Goal: Task Accomplishment & Management: Complete application form

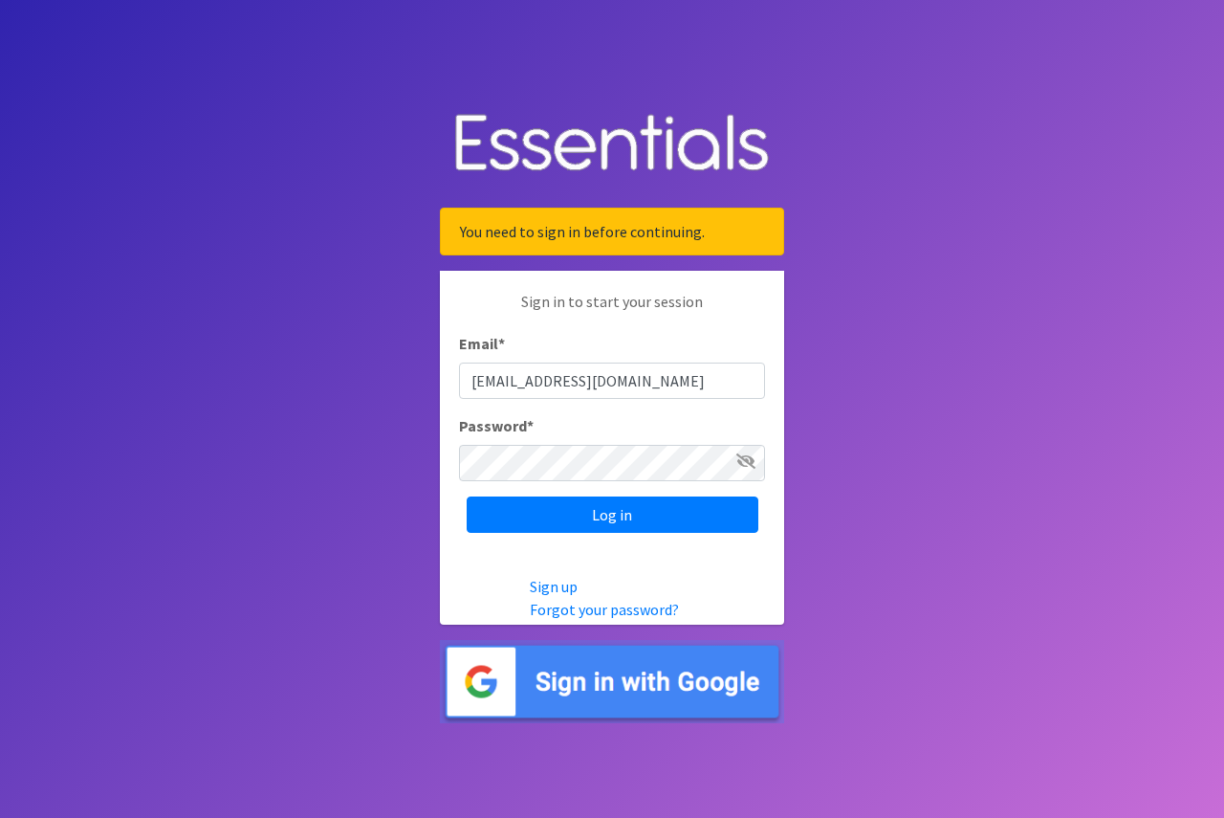
type input "[EMAIL_ADDRESS][DOMAIN_NAME]"
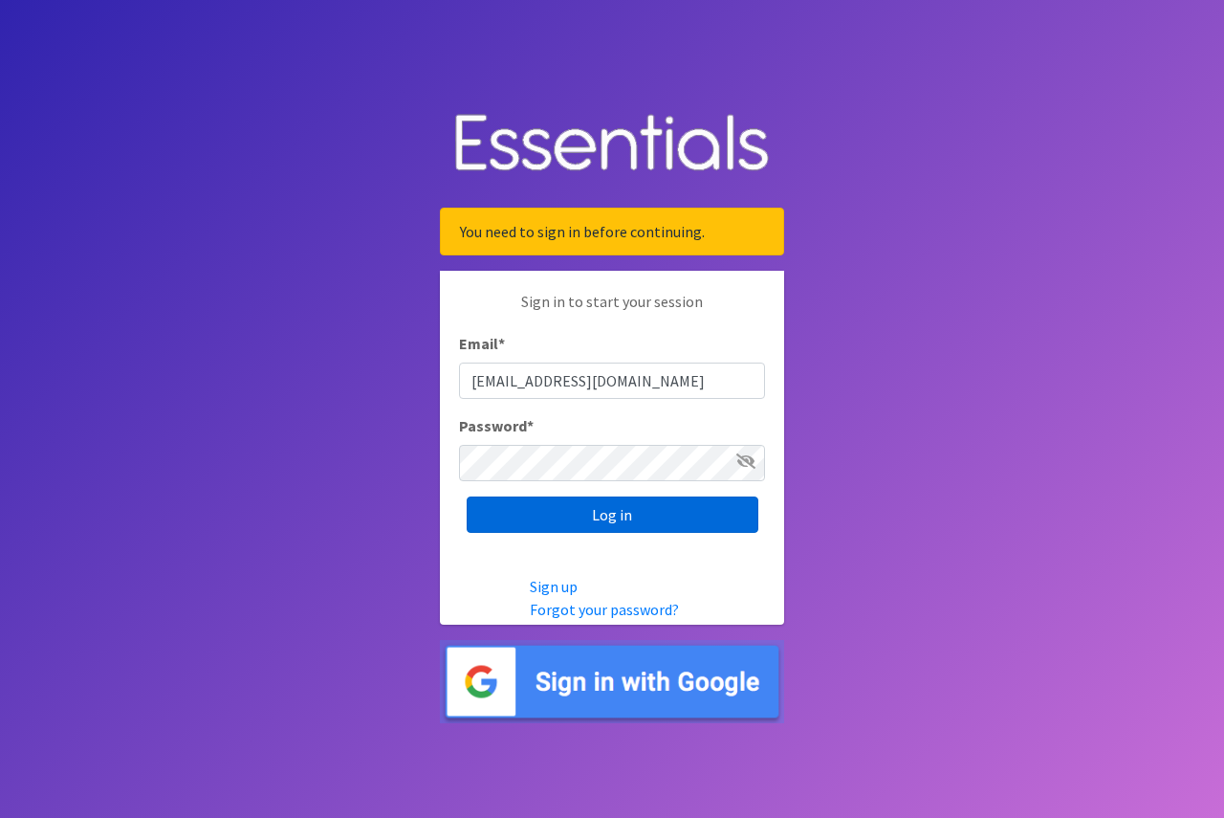
click at [553, 501] on input "Log in" at bounding box center [613, 514] width 292 height 36
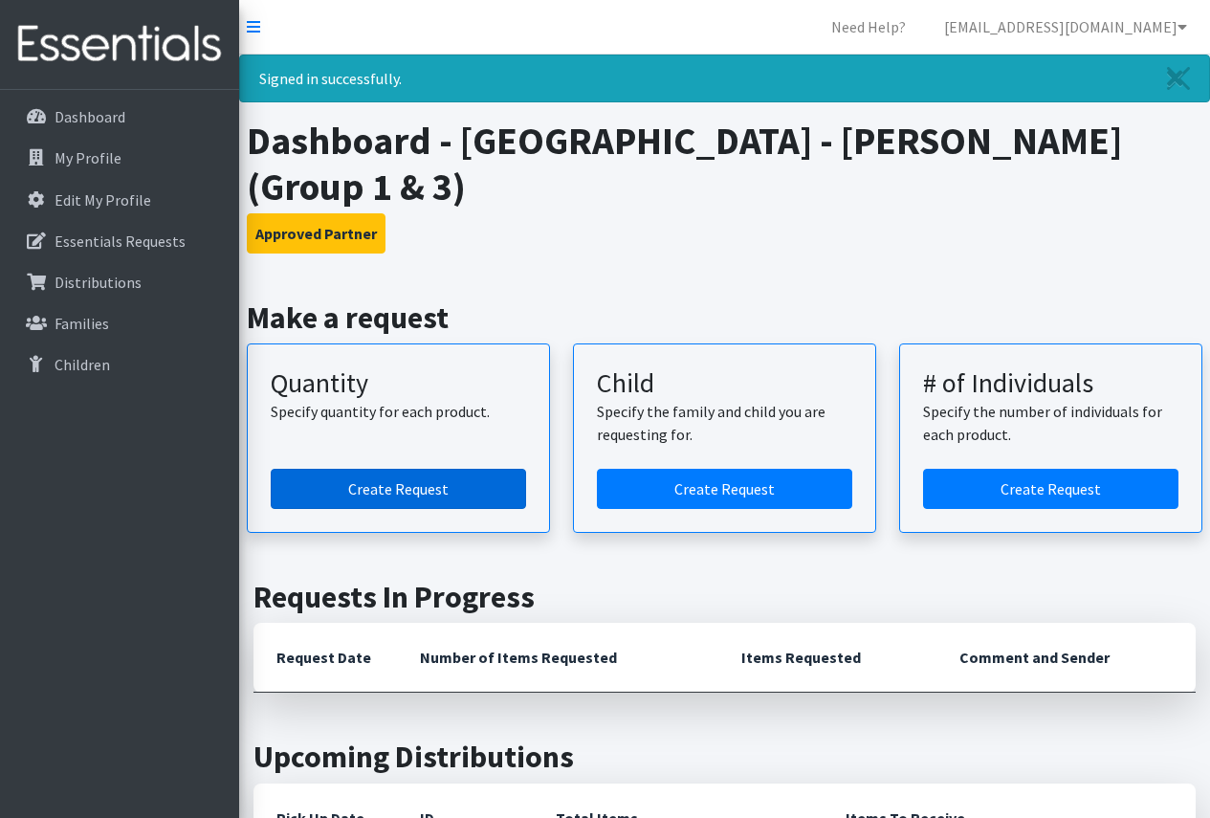
click at [428, 492] on link "Create Request" at bounding box center [398, 489] width 255 height 40
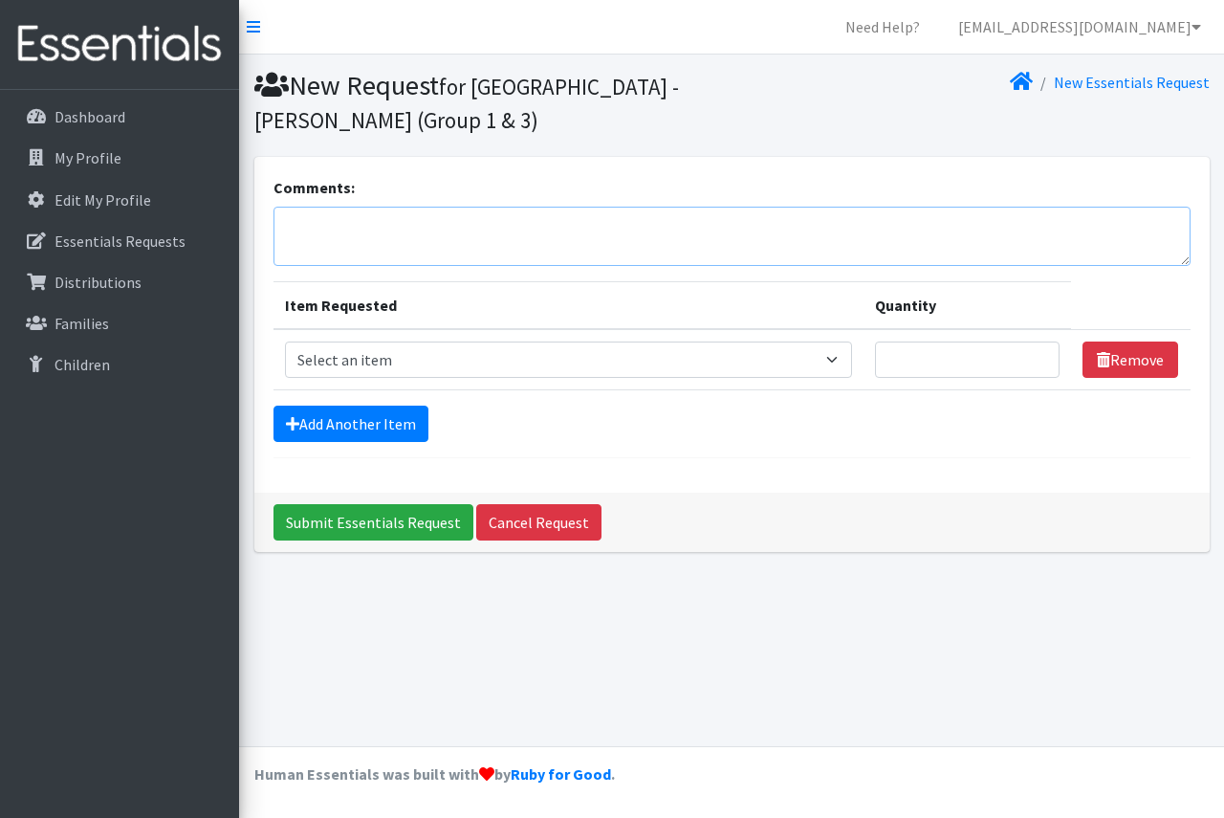
click at [511, 231] on textarea "Comments:" at bounding box center [731, 236] width 917 height 59
type textarea "This is for SLCL [PERSON_NAME] Road branch. Please do not mix sizes in bags. Th…"
click at [486, 351] on select "Select an item Period Supplies: Mixed Kits (order by bag) Applicator-free tampo…" at bounding box center [568, 359] width 567 height 36
select select "1095"
click at [285, 341] on select "Select an item Period Supplies: Mixed Kits (order by bag) Applicator-free tampo…" at bounding box center [568, 359] width 567 height 36
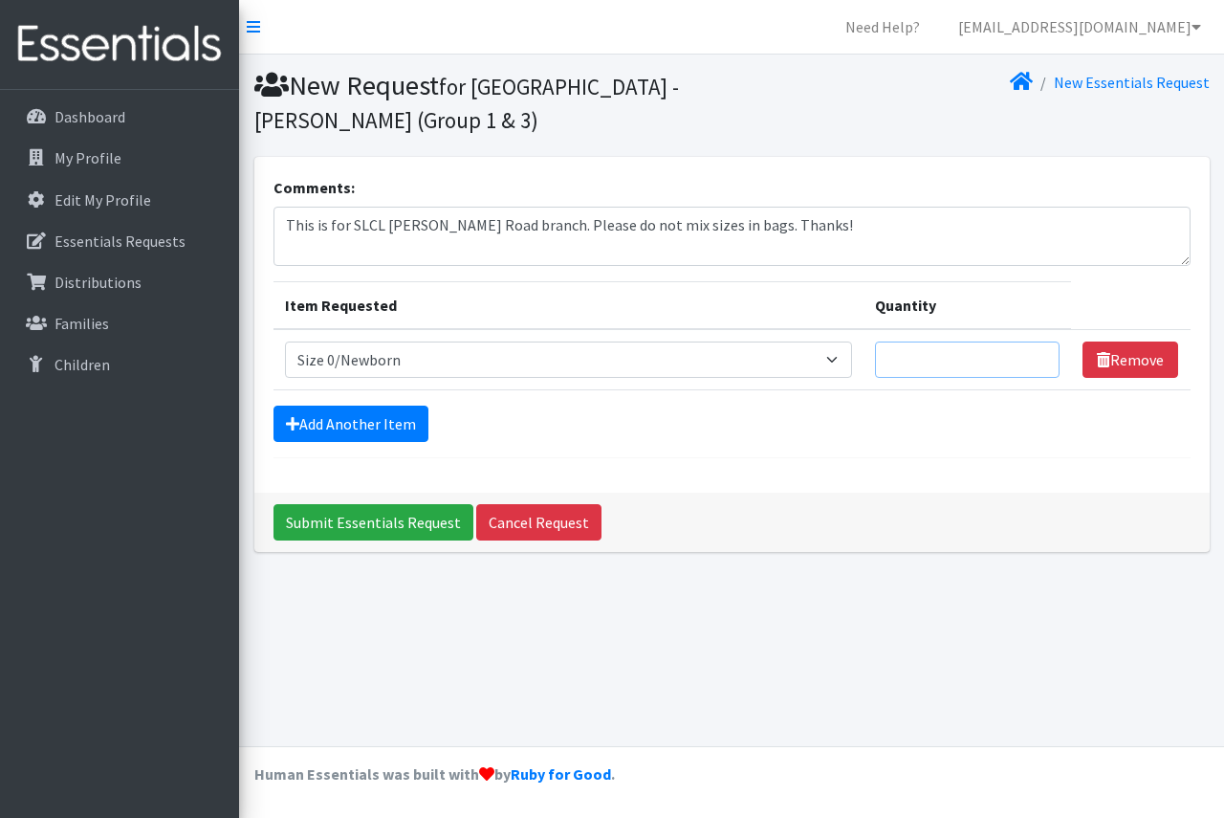
click at [977, 364] on input "Quantity" at bounding box center [968, 359] width 186 height 36
type input "150"
click at [371, 420] on link "Add Another Item" at bounding box center [350, 423] width 155 height 36
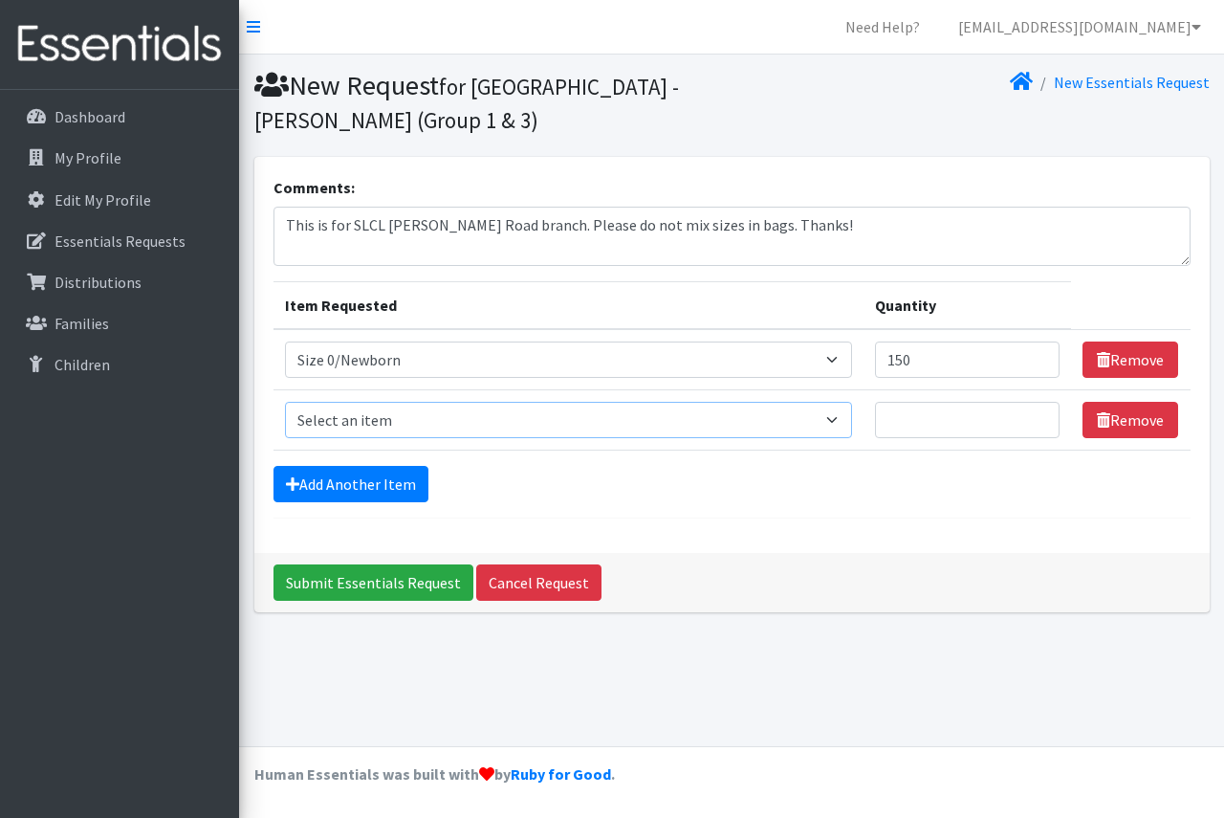
click at [396, 424] on select "Select an item Period Supplies: Mixed Kits (order by bag) Applicator-free tampo…" at bounding box center [568, 420] width 567 height 36
select select "1091"
click at [285, 402] on select "Select an item Period Supplies: Mixed Kits (order by bag) Applicator-free tampo…" at bounding box center [568, 420] width 567 height 36
click at [932, 429] on input "Quantity" at bounding box center [968, 420] width 186 height 36
drag, startPoint x: 948, startPoint y: 361, endPoint x: 877, endPoint y: 356, distance: 71.0
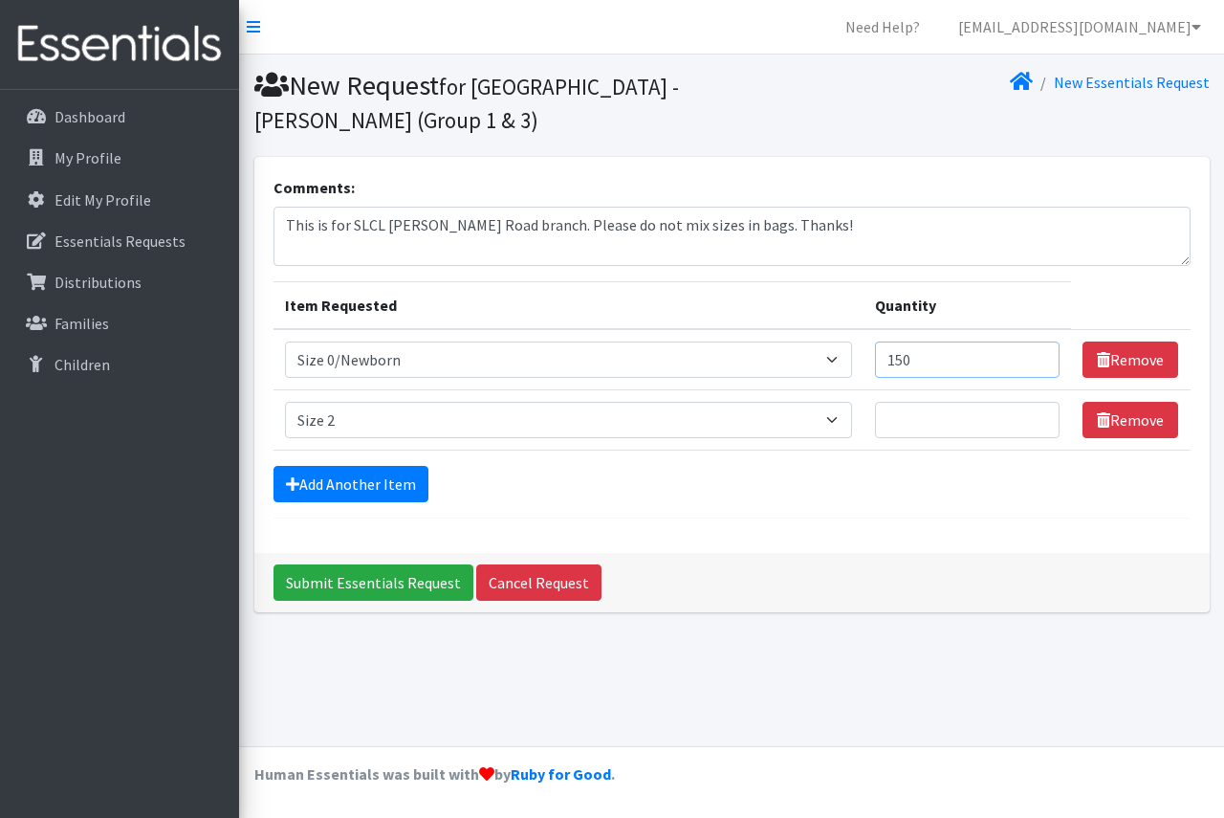
click at [867, 356] on tr "Item Requested Select an item Period Supplies: Mixed Kits (order by bag) Applic…" at bounding box center [731, 359] width 917 height 61
type input "300"
click at [841, 420] on select "Select an item Period Supplies: Mixed Kits (order by bag) Applicator-free tampo…" at bounding box center [568, 420] width 567 height 36
select select "1090"
click at [285, 402] on select "Select an item Period Supplies: Mixed Kits (order by bag) Applicator-free tampo…" at bounding box center [568, 420] width 567 height 36
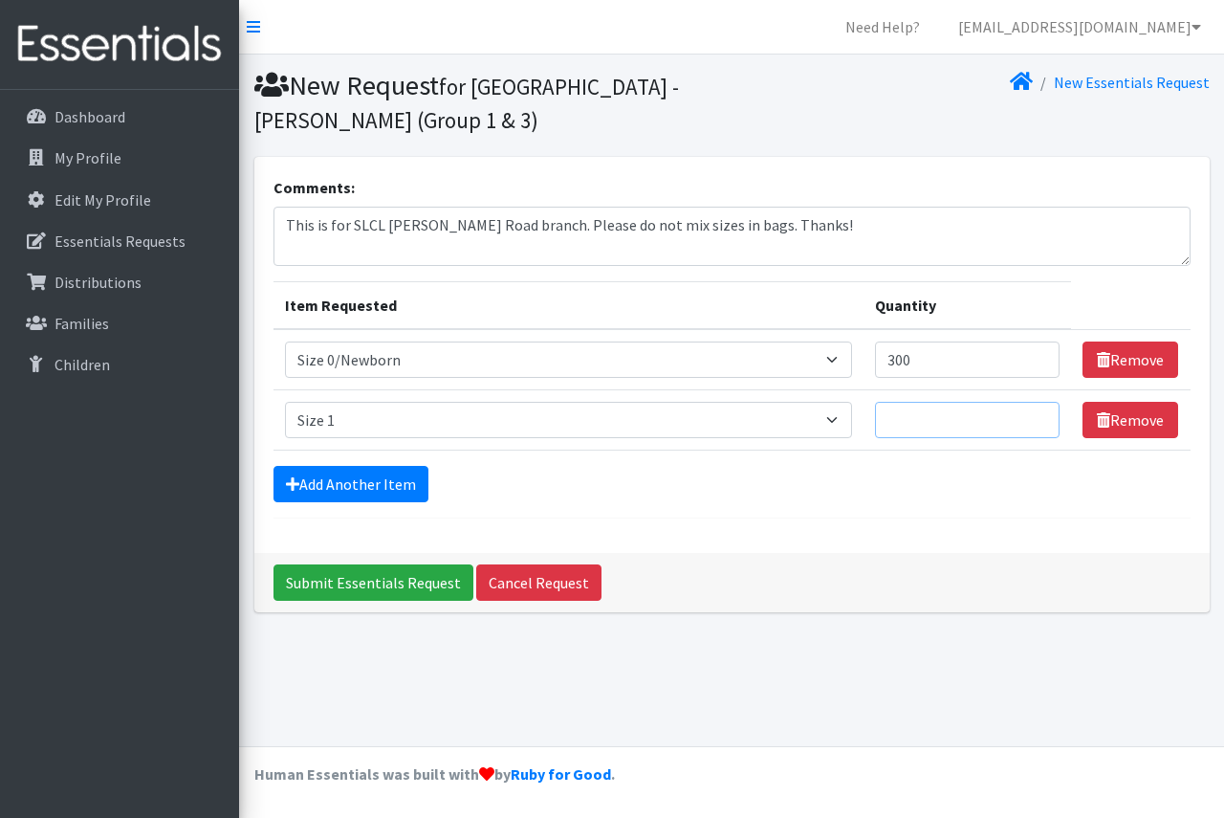
click at [981, 424] on input "Quantity" at bounding box center [968, 420] width 186 height 36
type input "300"
click at [389, 493] on link "Add Another Item" at bounding box center [350, 484] width 155 height 36
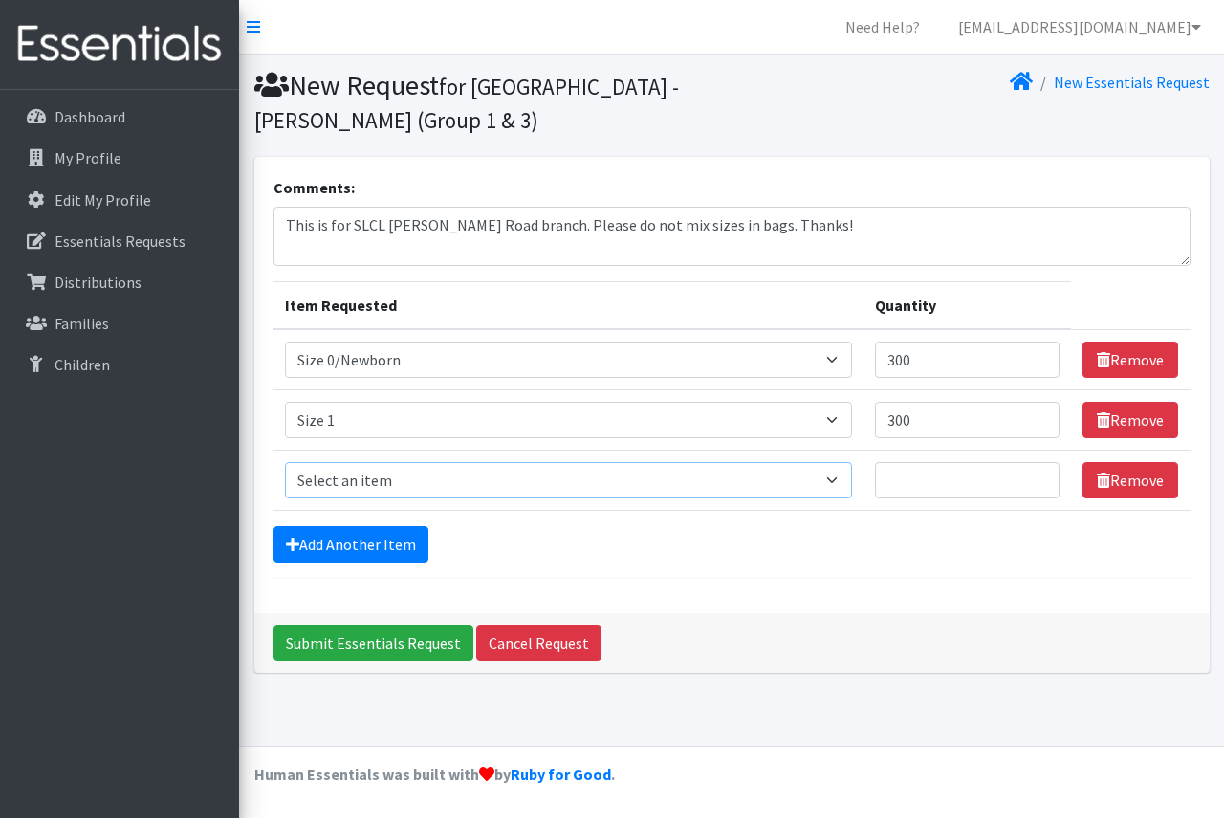
click at [479, 483] on select "Select an item Period Supplies: Mixed Kits (order by bag) Applicator-free tampo…" at bounding box center [568, 480] width 567 height 36
select select "1091"
click at [285, 462] on select "Select an item Period Supplies: Mixed Kits (order by bag) Applicator-free tampo…" at bounding box center [568, 480] width 567 height 36
click at [939, 477] on input "Quantity" at bounding box center [968, 480] width 186 height 36
type input "500"
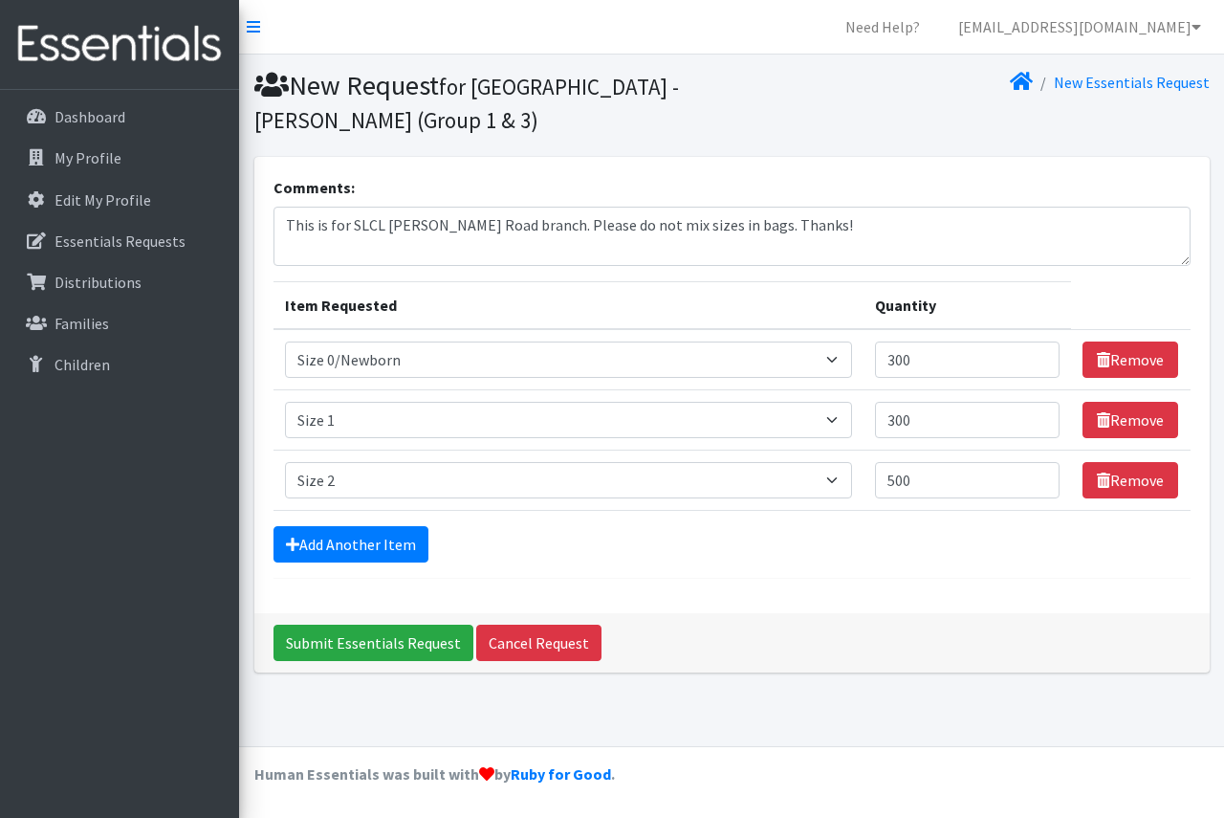
click at [1008, 601] on div "Comments: This is for SLCL [PERSON_NAME] Road branch. Please do not mix sizes i…" at bounding box center [731, 385] width 955 height 456
click at [385, 554] on link "Add Another Item" at bounding box center [350, 544] width 155 height 36
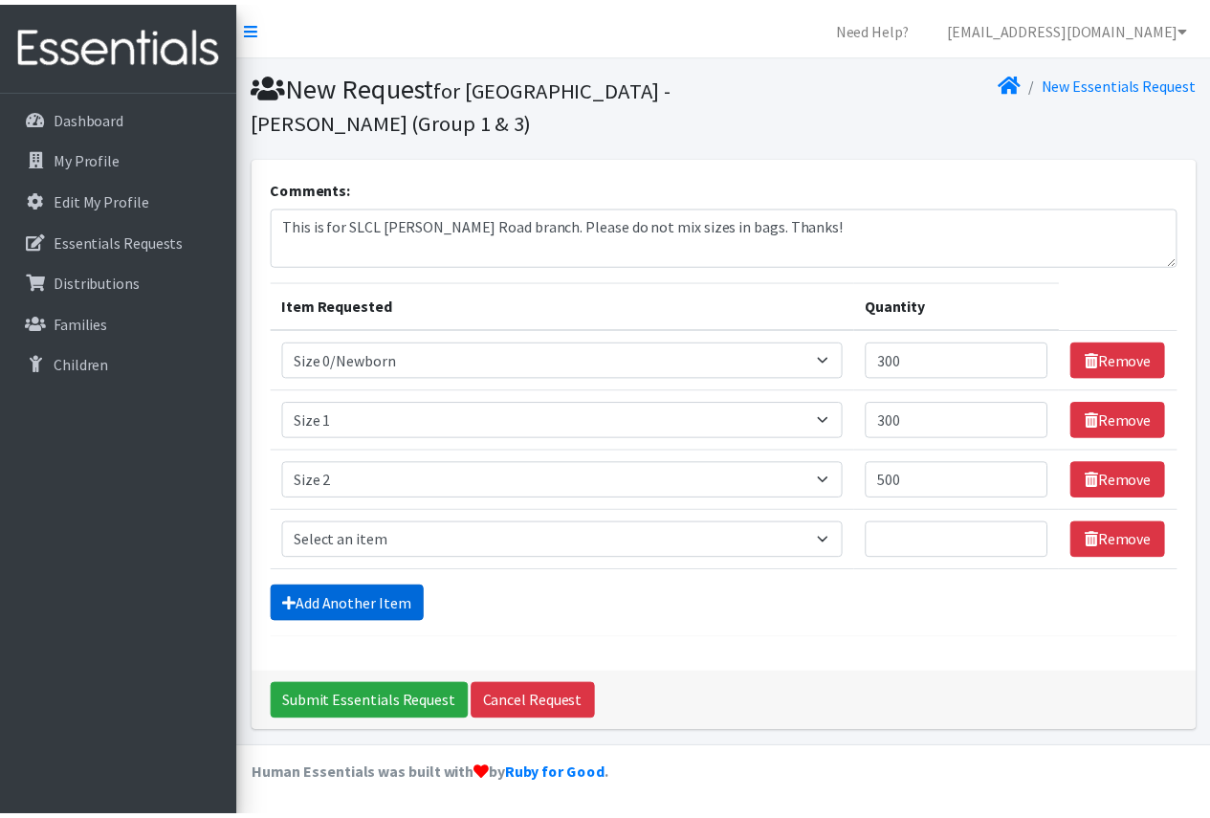
scroll to position [2, 0]
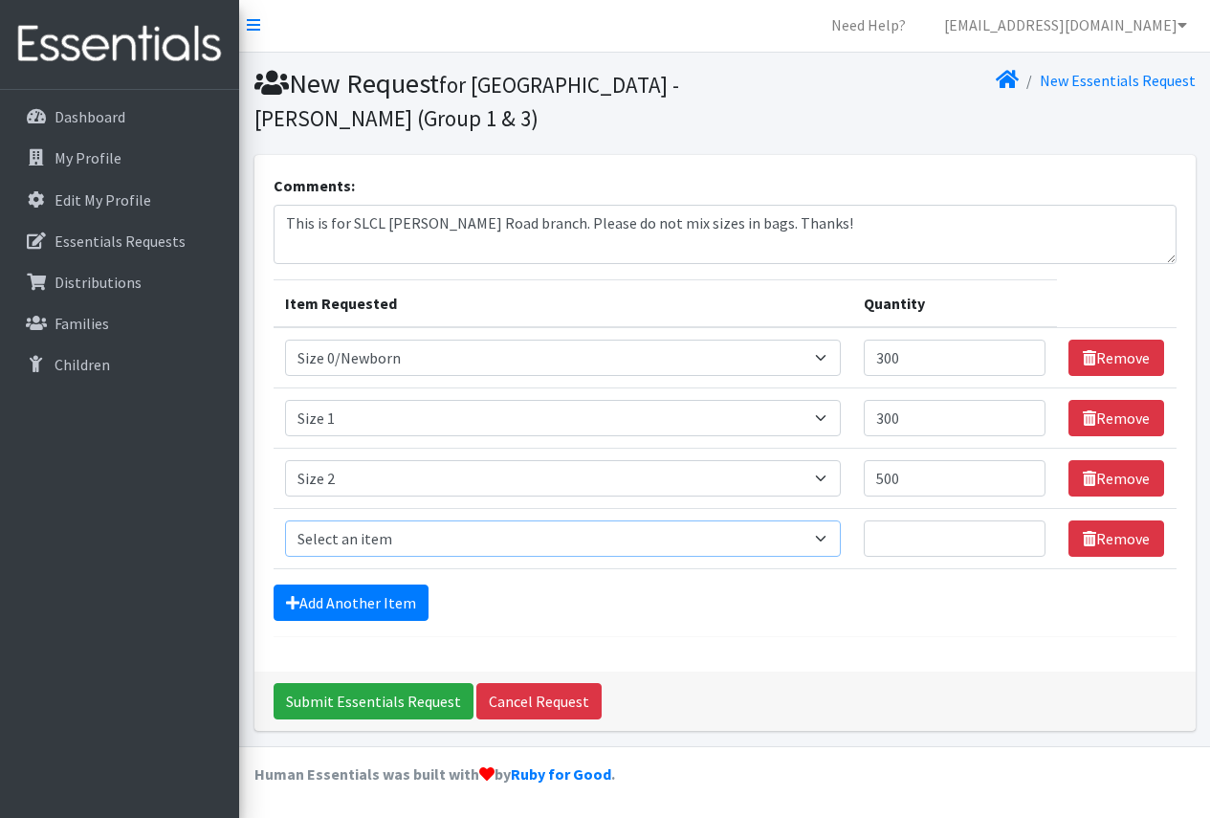
click at [547, 548] on select "Select an item Period Supplies: Mixed Kits (order by bag) Applicator-free tampo…" at bounding box center [563, 538] width 556 height 36
click at [579, 602] on div "Add Another Item" at bounding box center [724, 602] width 903 height 36
drag, startPoint x: 937, startPoint y: 357, endPoint x: 840, endPoint y: 357, distance: 97.5
click at [840, 357] on tr "Item Requested Select an item Period Supplies: Mixed Kits (order by bag) Applic…" at bounding box center [724, 357] width 903 height 61
type input "500"
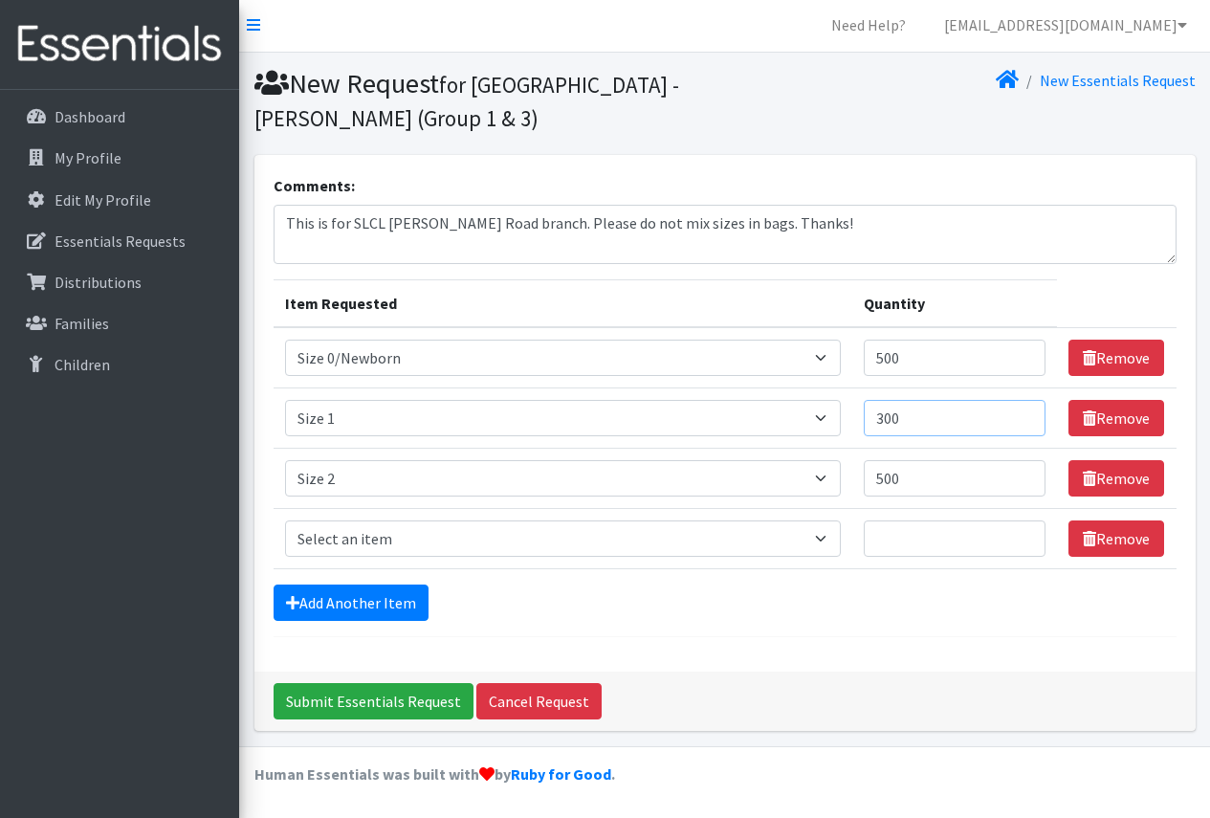
drag, startPoint x: 935, startPoint y: 418, endPoint x: 854, endPoint y: 415, distance: 81.3
click at [854, 415] on tr "Item Requested Select an item Period Supplies: Mixed Kits (order by bag) Applic…" at bounding box center [724, 418] width 903 height 60
type input "500"
drag, startPoint x: 927, startPoint y: 479, endPoint x: 866, endPoint y: 461, distance: 62.9
click at [866, 461] on td "Quantity 500" at bounding box center [955, 478] width 206 height 60
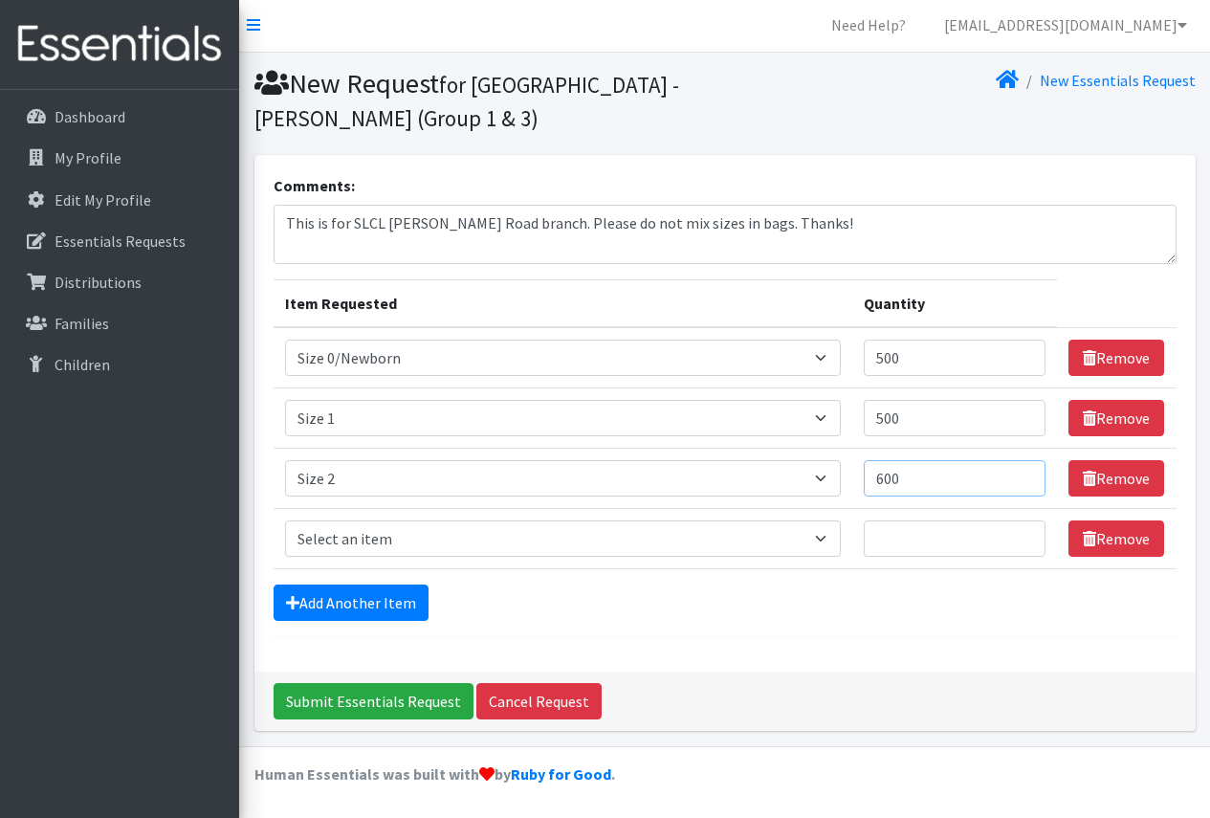
type input "600"
click at [324, 537] on select "Select an item Period Supplies: Mixed Kits (order by bag) Applicator-free tampo…" at bounding box center [563, 538] width 556 height 36
select select "1100"
click at [285, 520] on select "Select an item Period Supplies: Mixed Kits (order by bag) Applicator-free tampo…" at bounding box center [563, 538] width 556 height 36
click at [941, 544] on input "Quantity" at bounding box center [954, 538] width 183 height 36
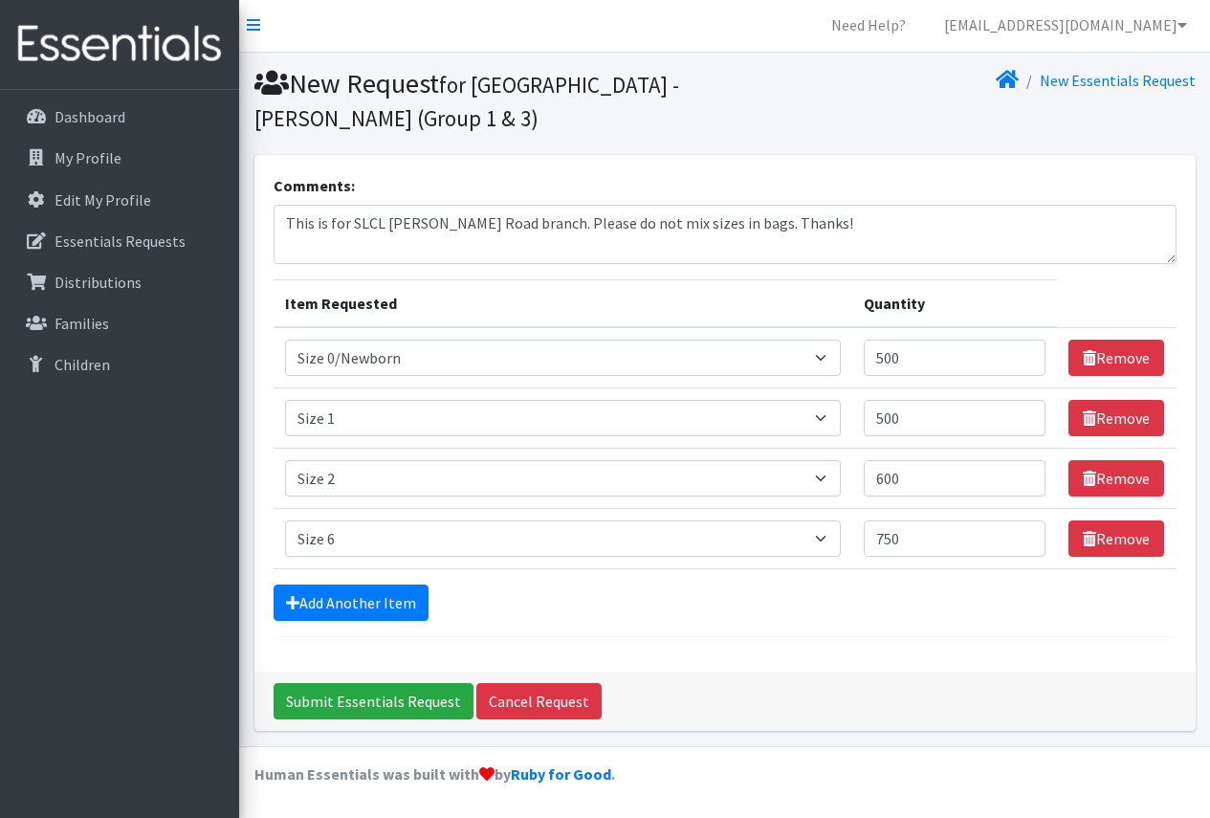
drag, startPoint x: 916, startPoint y: 612, endPoint x: 947, endPoint y: 612, distance: 30.6
click at [926, 607] on div "Add Another Item" at bounding box center [724, 602] width 903 height 36
drag, startPoint x: 928, startPoint y: 535, endPoint x: 873, endPoint y: 535, distance: 54.5
click at [873, 535] on td "Quantity 750" at bounding box center [955, 539] width 206 height 60
type input "900"
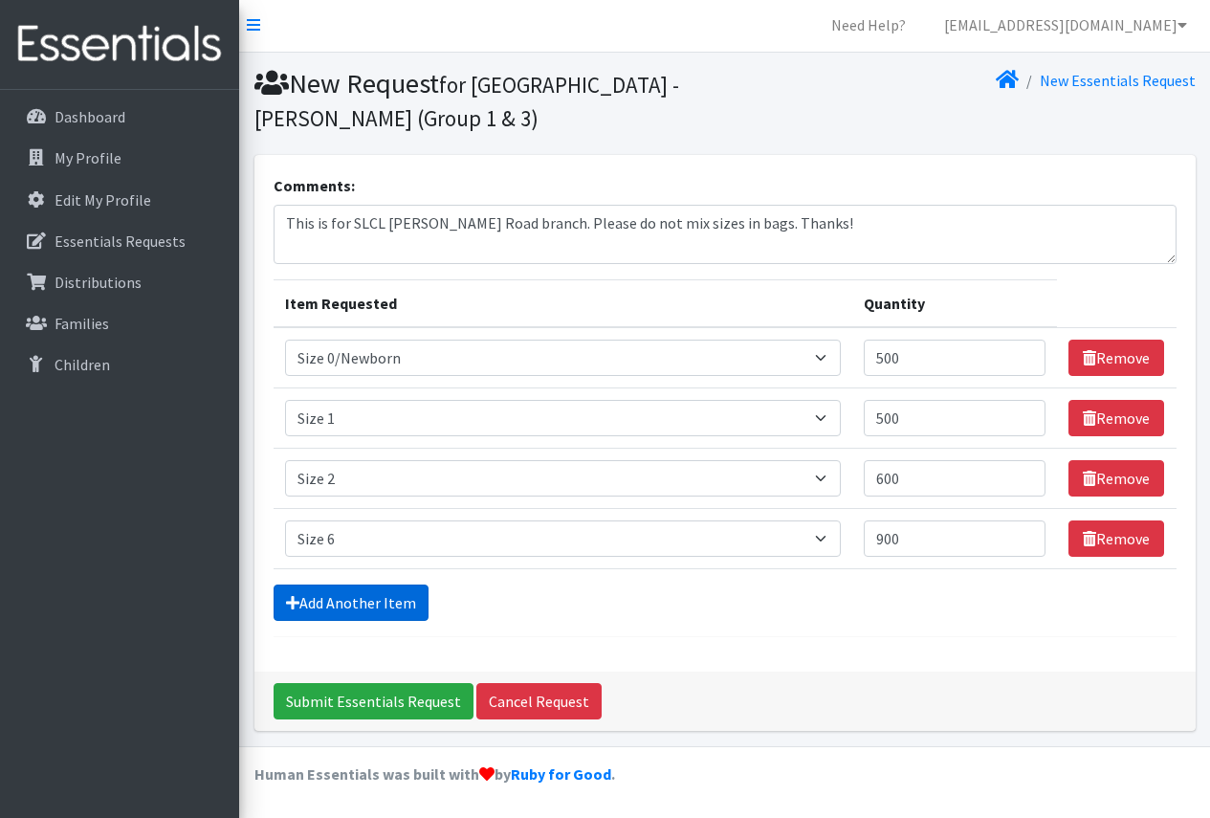
click at [361, 601] on link "Add Another Item" at bounding box center [350, 602] width 155 height 36
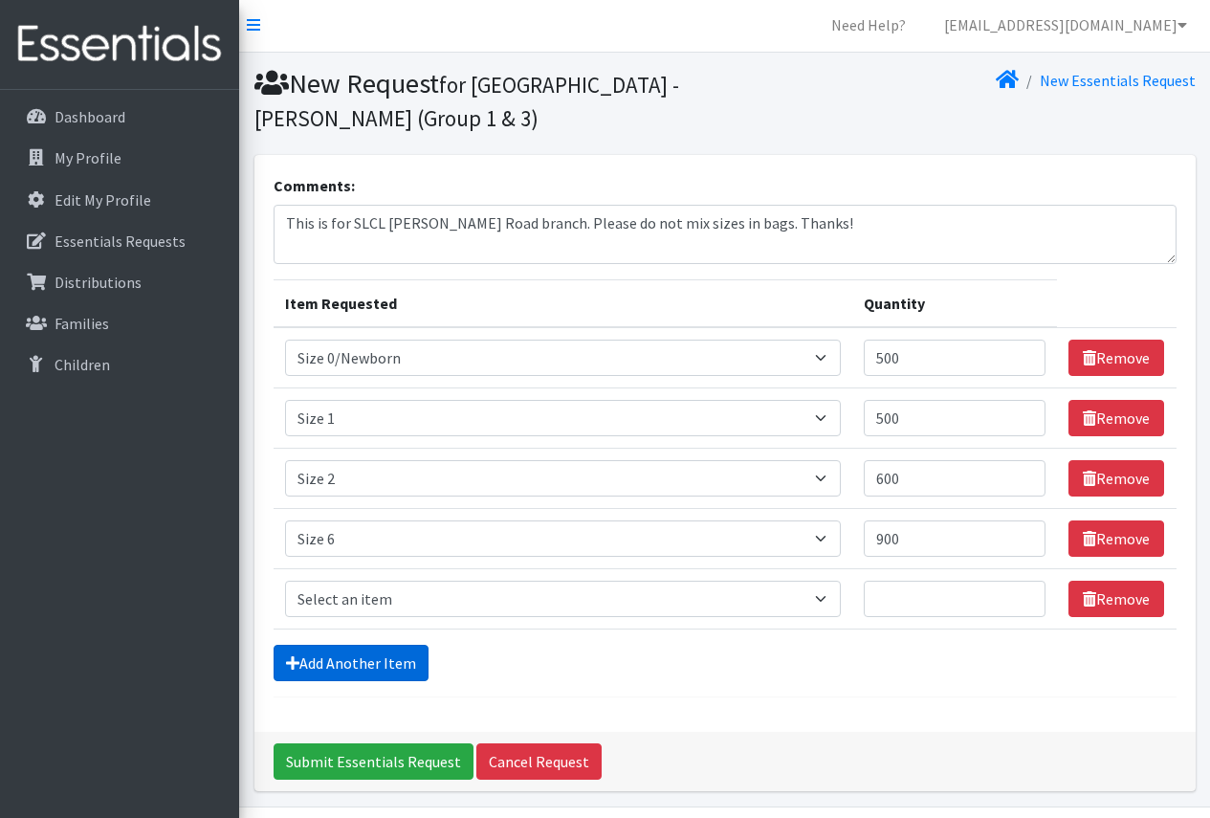
scroll to position [62, 0]
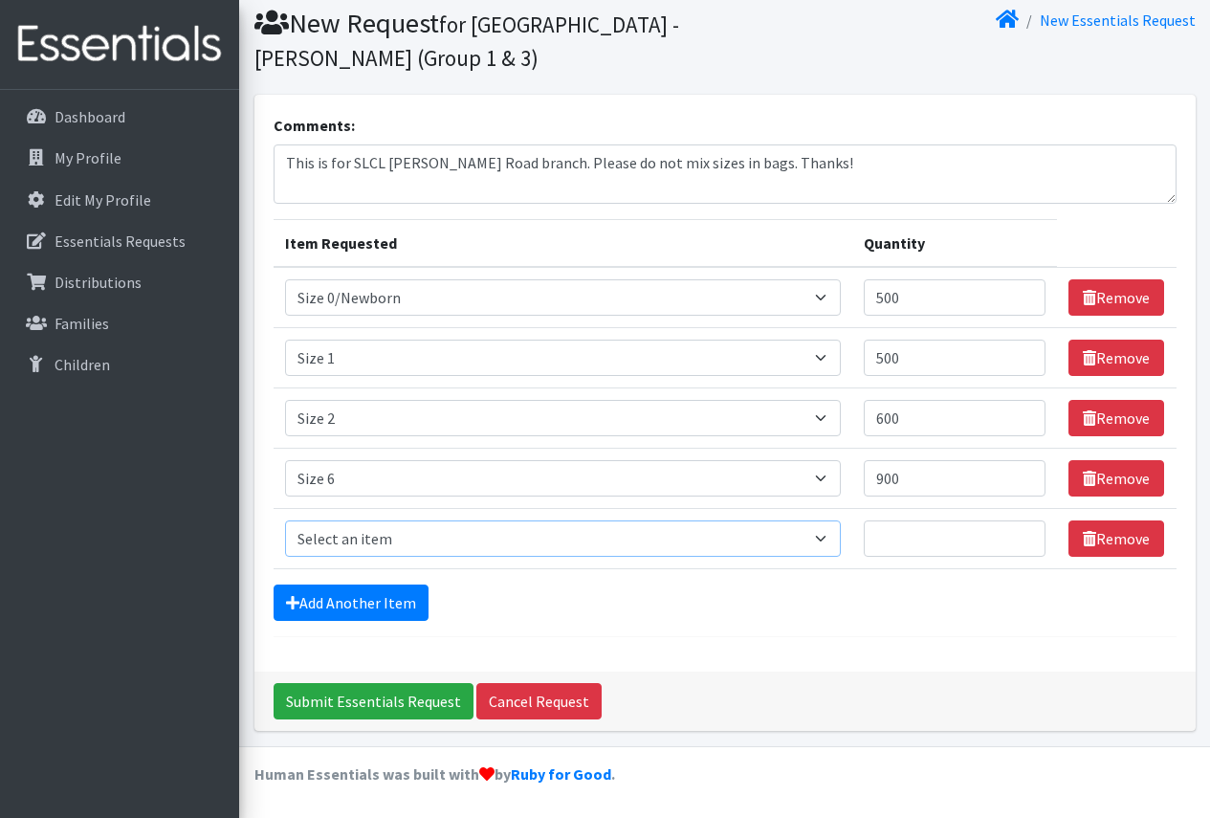
click at [613, 538] on select "Select an item Period Supplies: Mixed Kits (order by bag) Applicator-free tampo…" at bounding box center [563, 538] width 556 height 36
select select "1105"
click at [285, 520] on select "Select an item Period Supplies: Mixed Kits (order by bag) Applicator-free tampo…" at bounding box center [563, 538] width 556 height 36
click at [899, 540] on input "Quantity" at bounding box center [954, 538] width 183 height 36
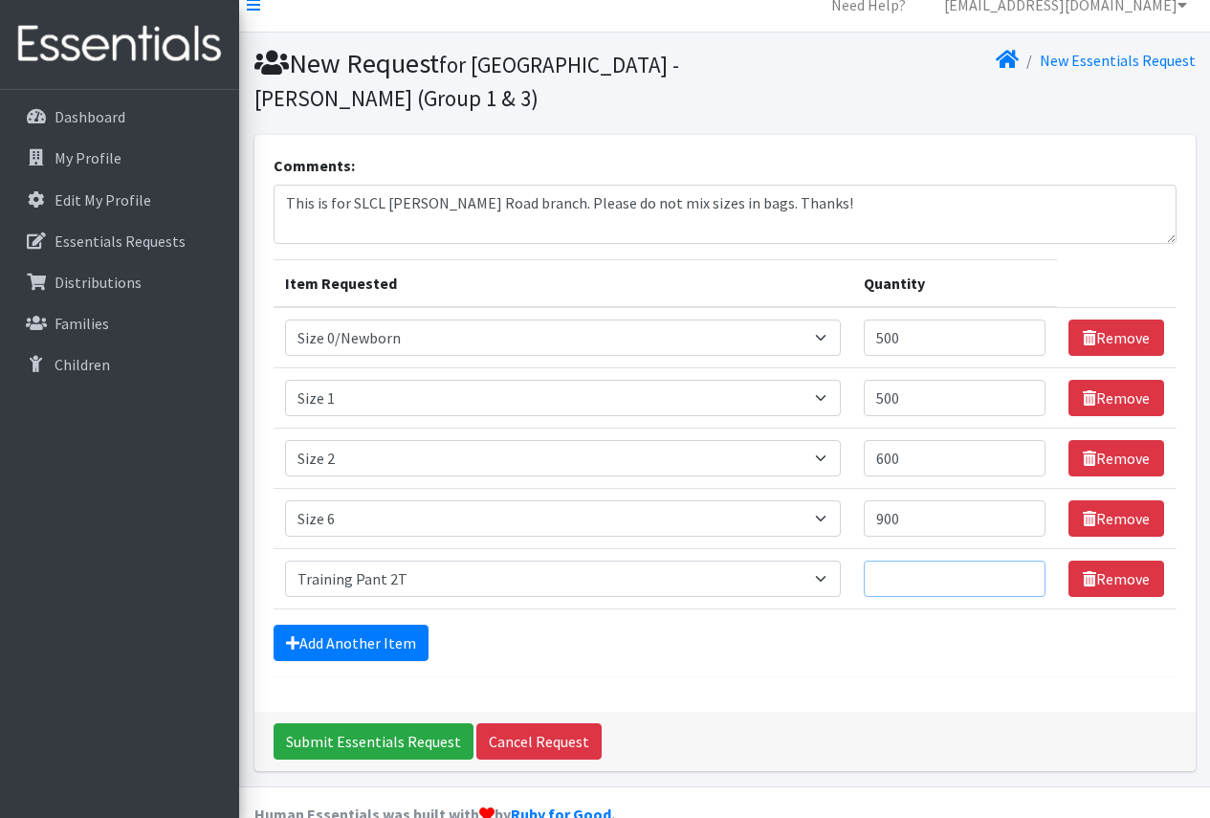
scroll to position [0, 0]
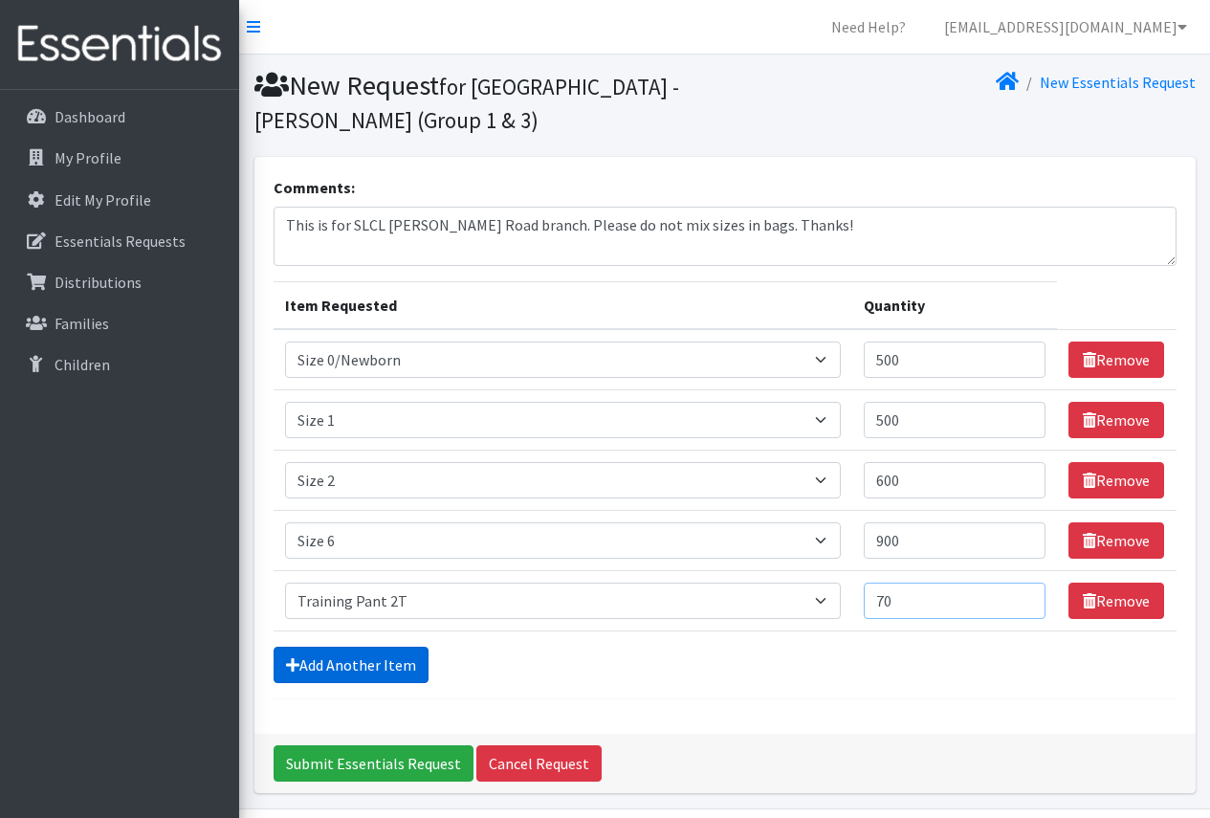
type input "70"
click at [361, 671] on link "Add Another Item" at bounding box center [350, 664] width 155 height 36
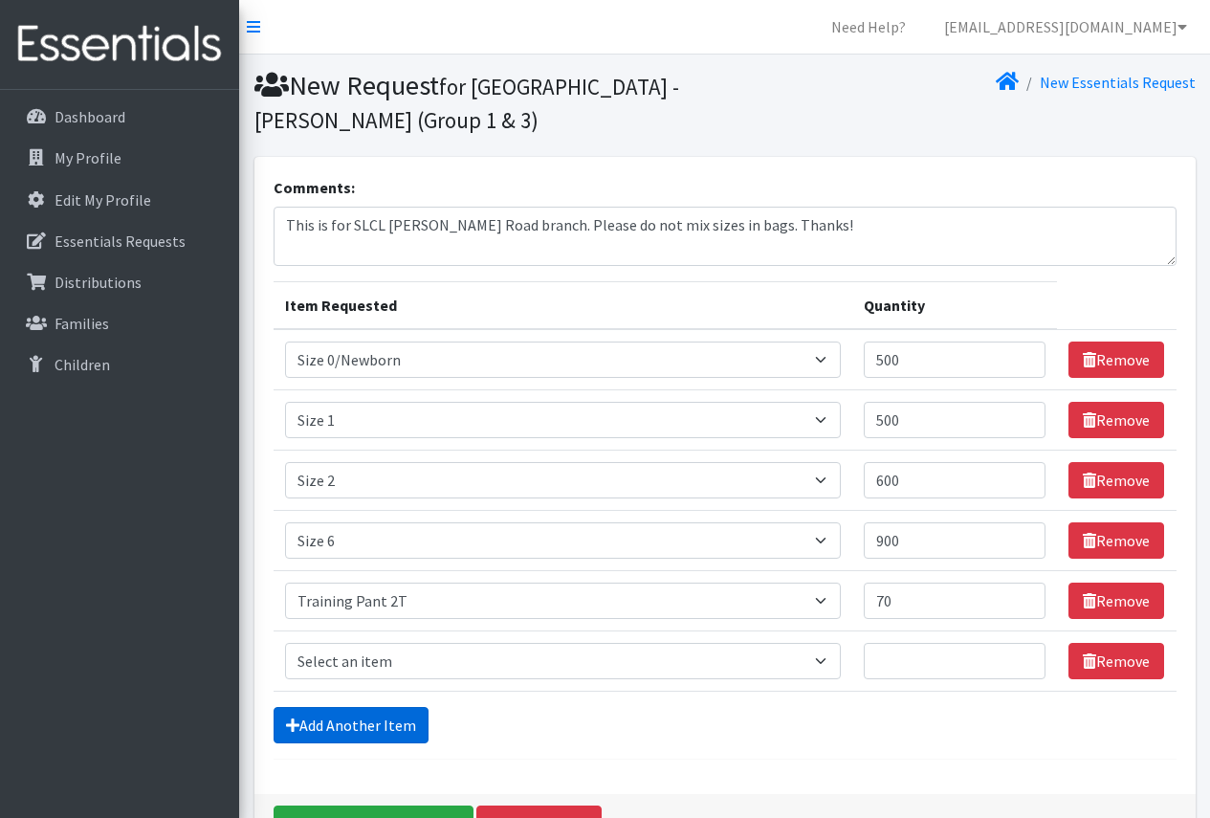
scroll to position [122, 0]
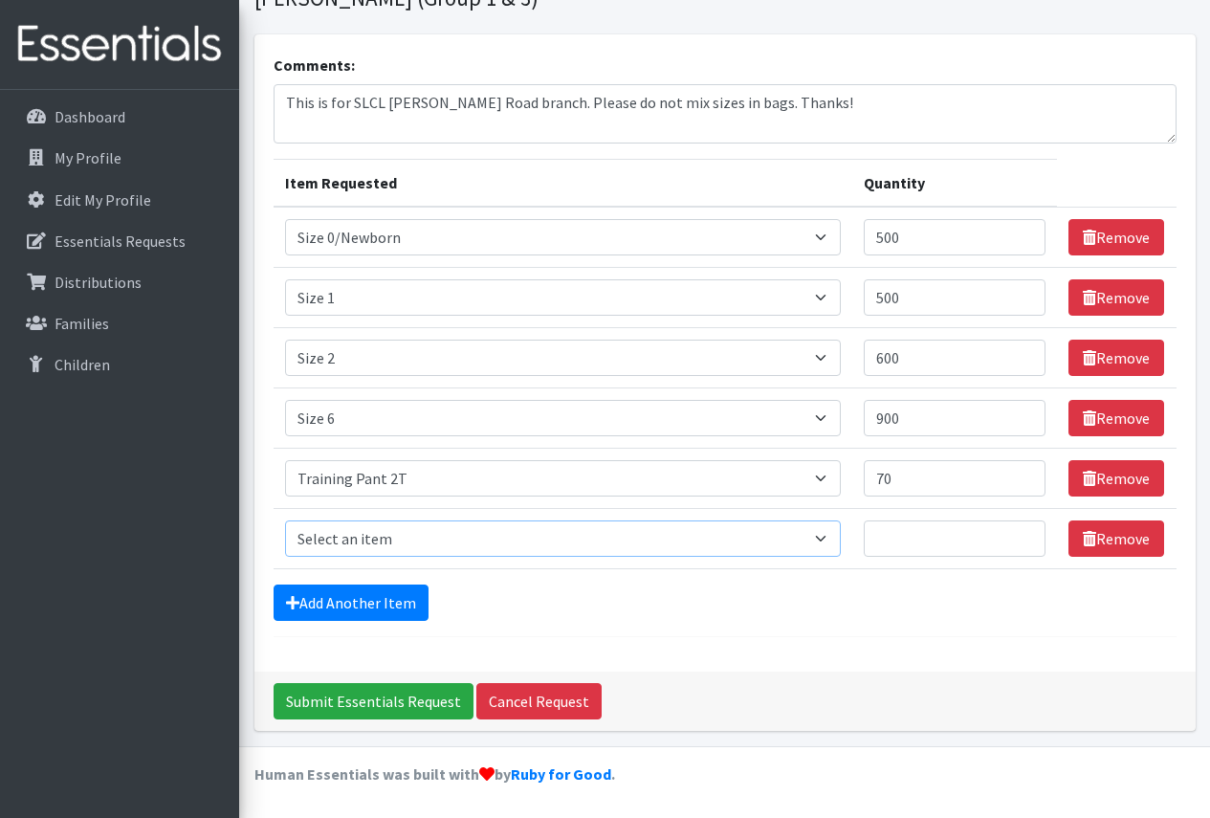
click at [827, 535] on select "Select an item Period Supplies: Mixed Kits (order by bag) Applicator-free tampo…" at bounding box center [563, 538] width 556 height 36
select select "1107"
click at [285, 520] on select "Select an item Period Supplies: Mixed Kits (order by bag) Applicator-free tampo…" at bounding box center [563, 538] width 556 height 36
drag, startPoint x: 933, startPoint y: 487, endPoint x: 870, endPoint y: 480, distance: 63.5
click at [870, 480] on td "Quantity 70" at bounding box center [955, 478] width 206 height 60
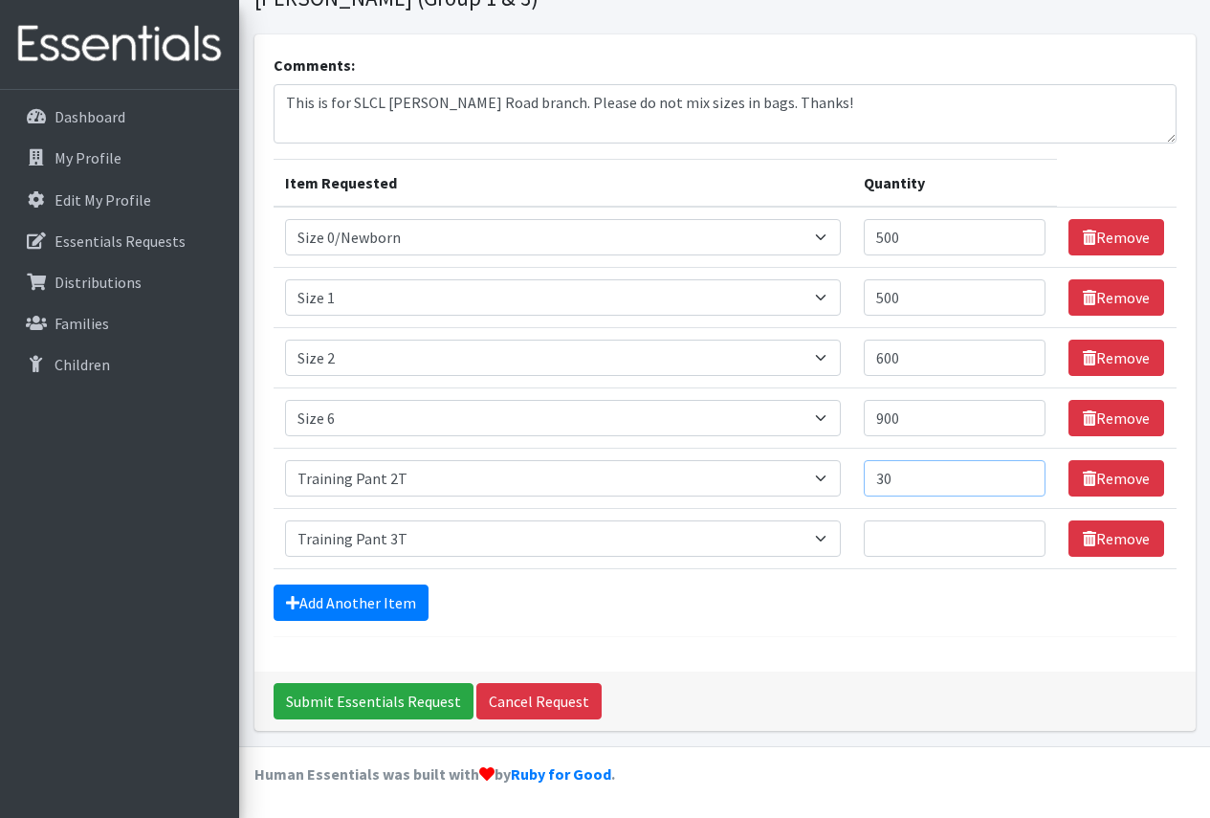
type input "30"
click at [945, 540] on input "Quantity" at bounding box center [954, 538] width 183 height 36
type input "40"
click at [383, 605] on link "Add Another Item" at bounding box center [350, 602] width 155 height 36
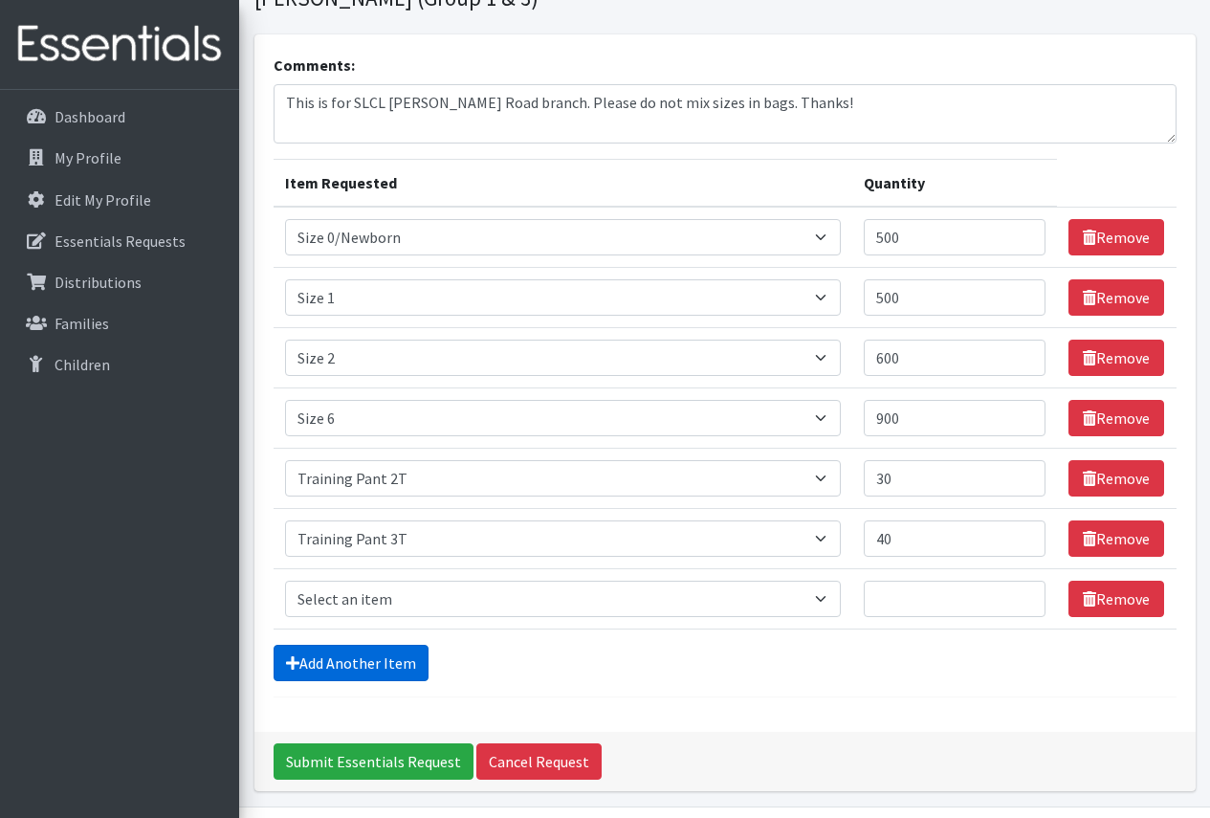
scroll to position [183, 0]
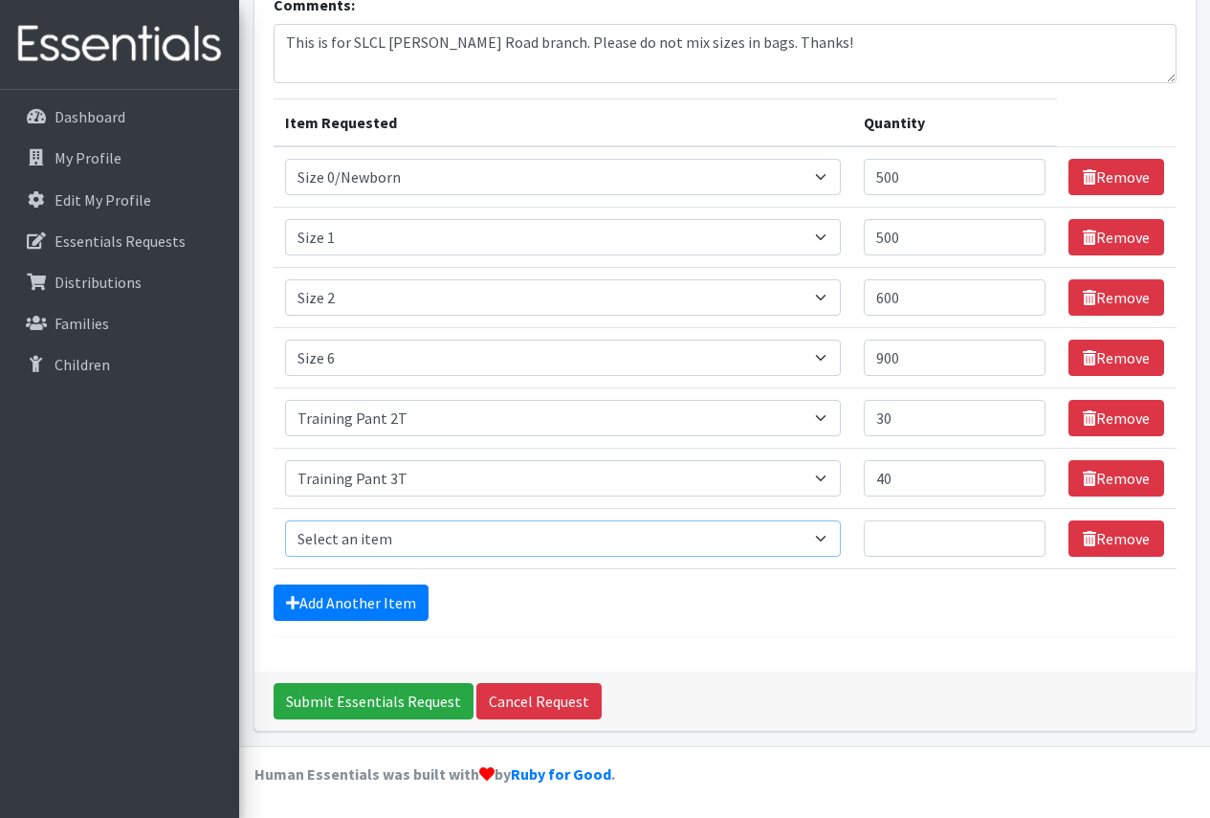
click at [708, 542] on select "Select an item Period Supplies: Mixed Kits (order by bag) Applicator-free tampo…" at bounding box center [563, 538] width 556 height 36
select select "1093"
click at [285, 520] on select "Select an item Period Supplies: Mixed Kits (order by bag) Applicator-free tampo…" at bounding box center [563, 538] width 556 height 36
click at [901, 528] on input "Quantity" at bounding box center [954, 538] width 183 height 36
type input "30"
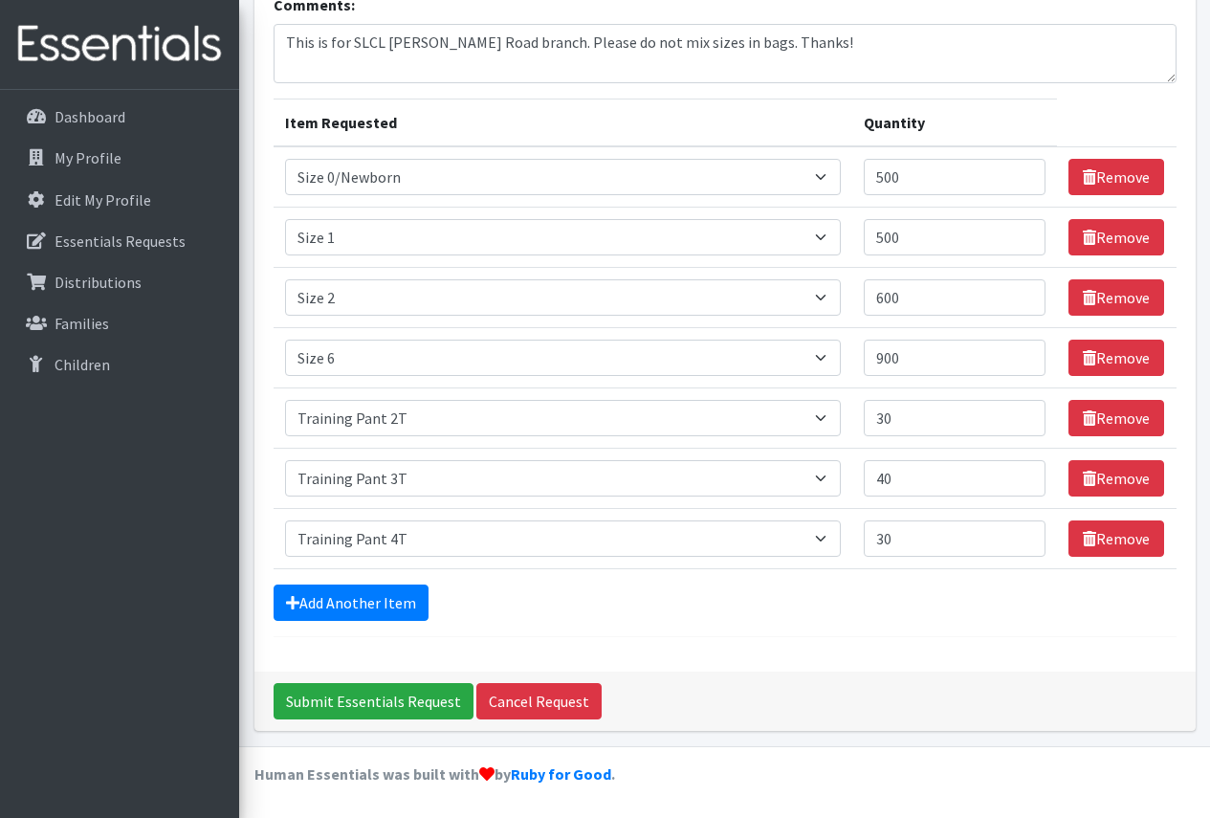
click at [904, 640] on div "Comments: This is for SLCL [PERSON_NAME] Road branch. Please do not mix sizes i…" at bounding box center [724, 322] width 941 height 697
click at [394, 702] on input "Submit Essentials Request" at bounding box center [373, 701] width 200 height 36
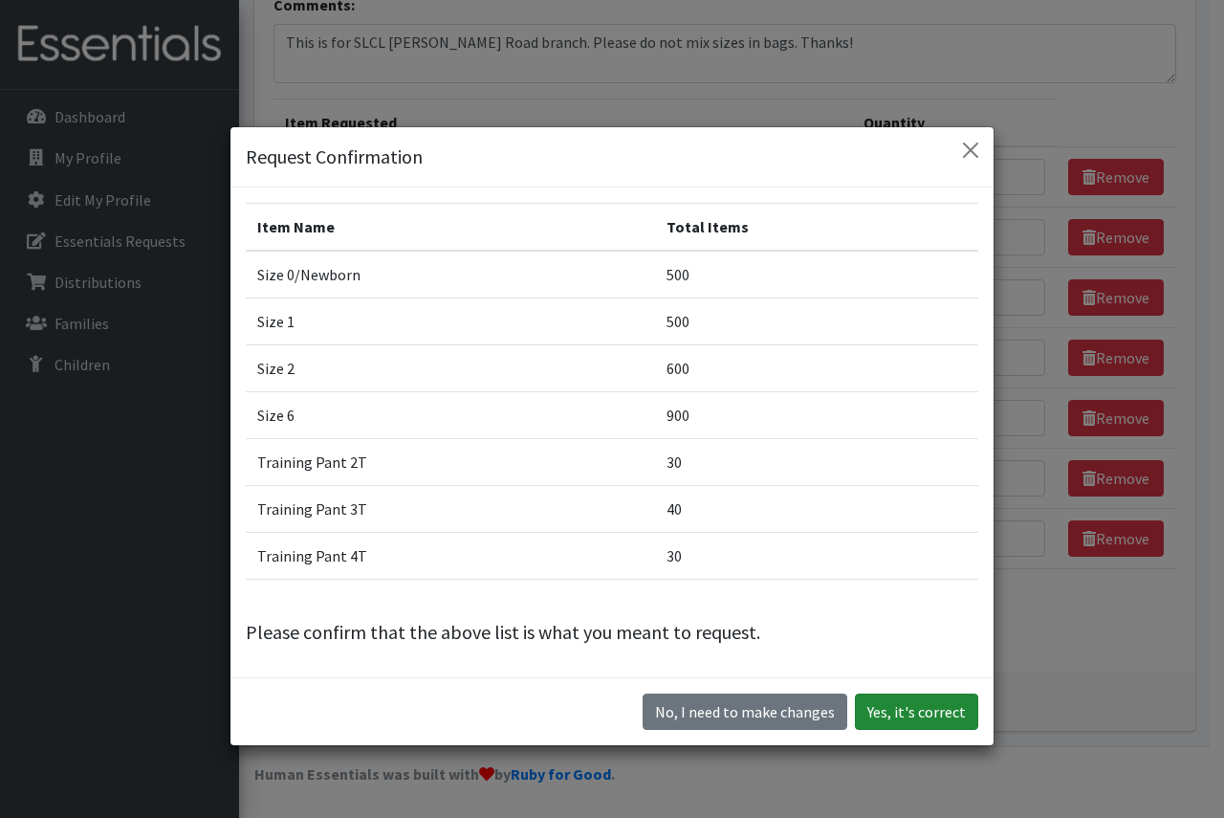
click at [928, 720] on button "Yes, it's correct" at bounding box center [916, 711] width 123 height 36
